Goal: Navigation & Orientation: Find specific page/section

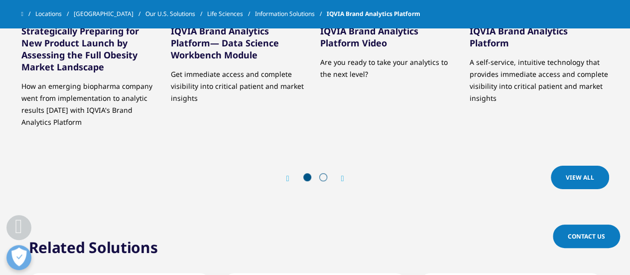
scroll to position [2193, 0]
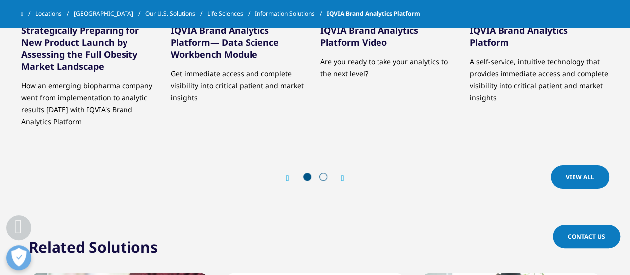
click at [344, 174] on icon "Next slide" at bounding box center [342, 178] width 3 height 8
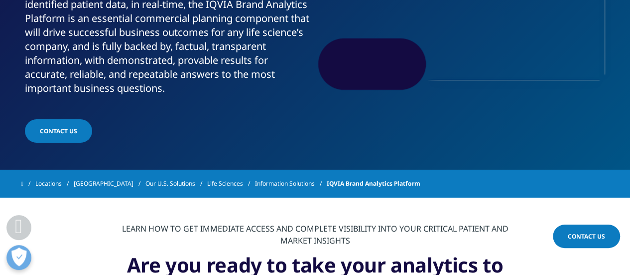
scroll to position [221, 0]
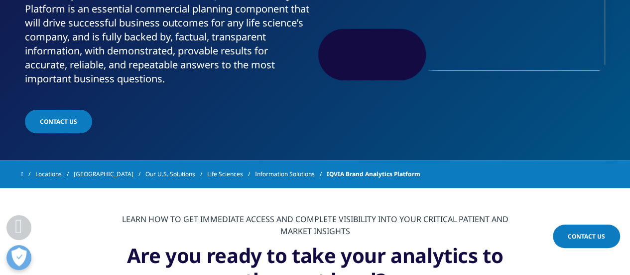
click at [66, 175] on link "Locations" at bounding box center [54, 174] width 38 height 18
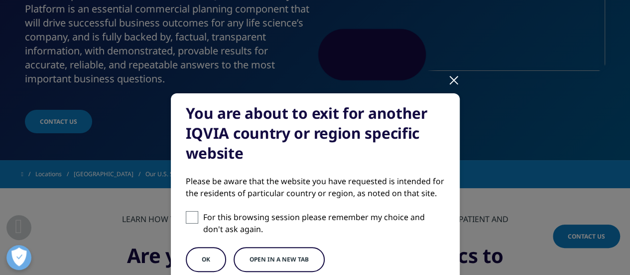
click at [198, 261] on button "OK" at bounding box center [206, 259] width 40 height 25
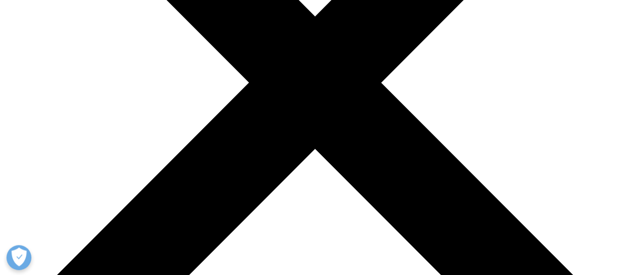
scroll to position [249, 0]
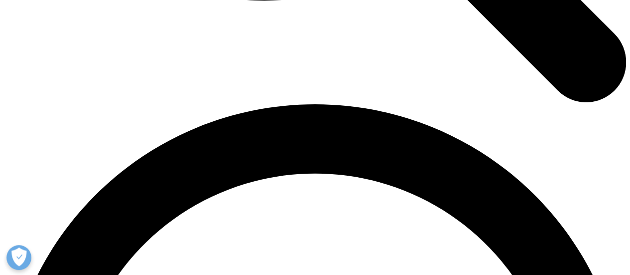
scroll to position [1141, 0]
